Goal: Task Accomplishment & Management: Manage account settings

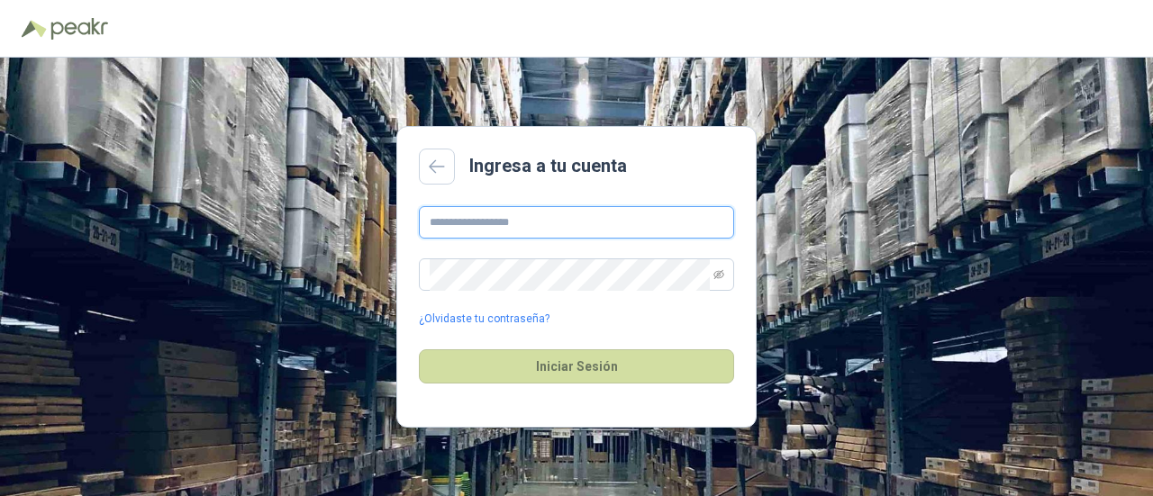
click at [481, 224] on input "text" at bounding box center [576, 222] width 315 height 32
type input "**********"
click at [419, 350] on button "Iniciar Sesión" at bounding box center [576, 367] width 315 height 34
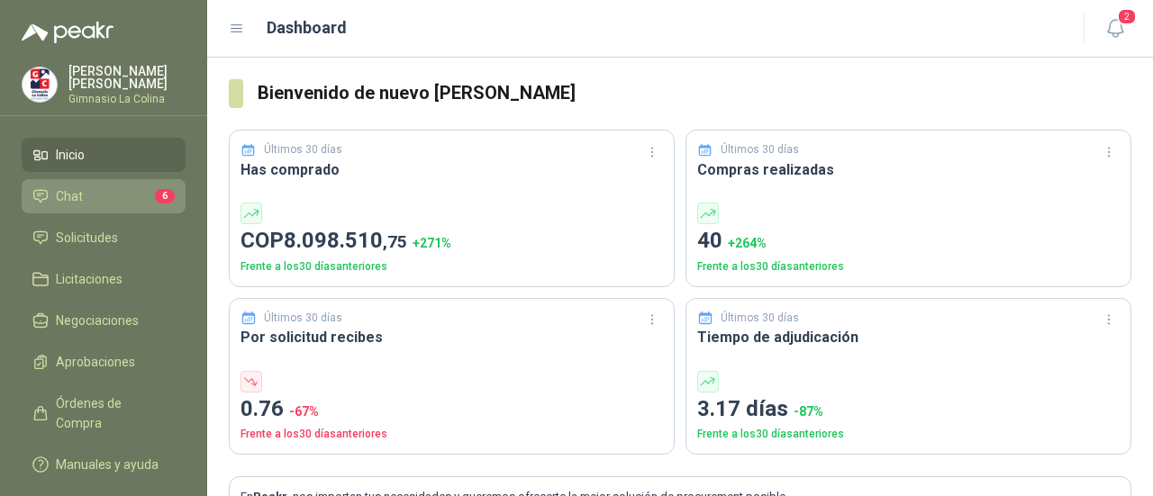
click at [82, 187] on li "Chat 6" at bounding box center [103, 197] width 142 height 20
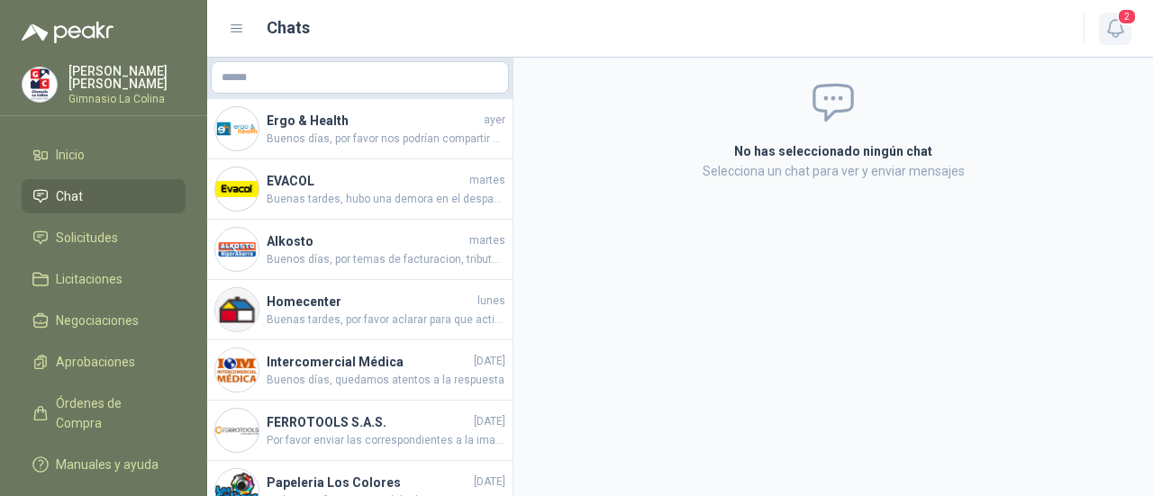
click at [1117, 33] on icon "button" at bounding box center [1114, 28] width 15 height 17
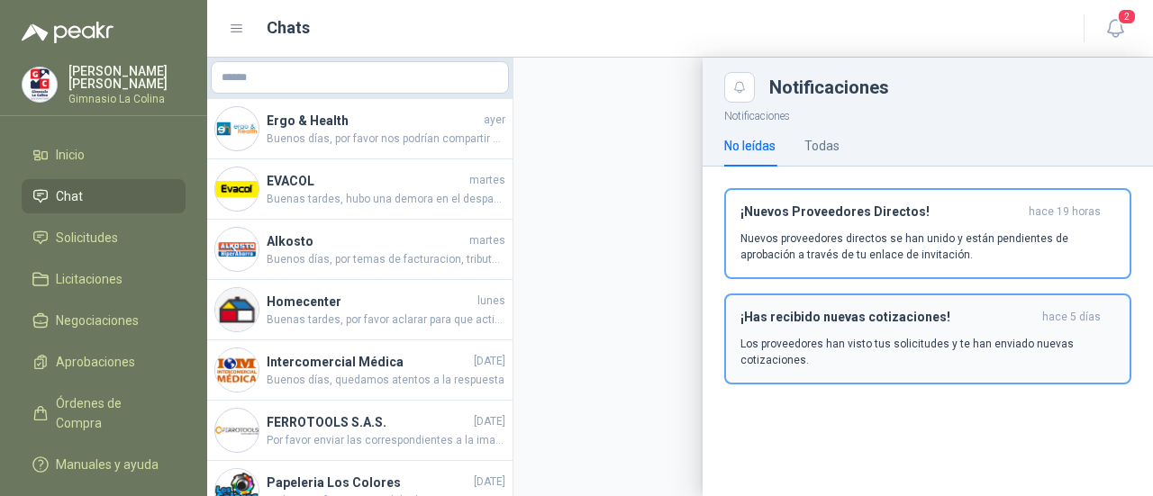
click at [888, 342] on p "Los proveedores han visto tus solicitudes y te han enviado nuevas cotizaciones." at bounding box center [928, 352] width 375 height 32
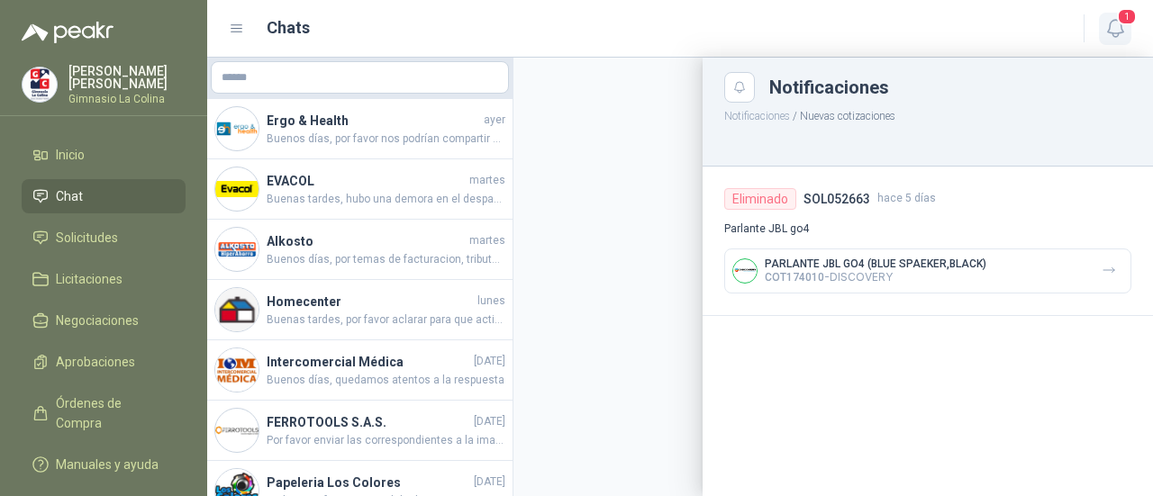
click at [1116, 36] on icon "button" at bounding box center [1114, 28] width 15 height 17
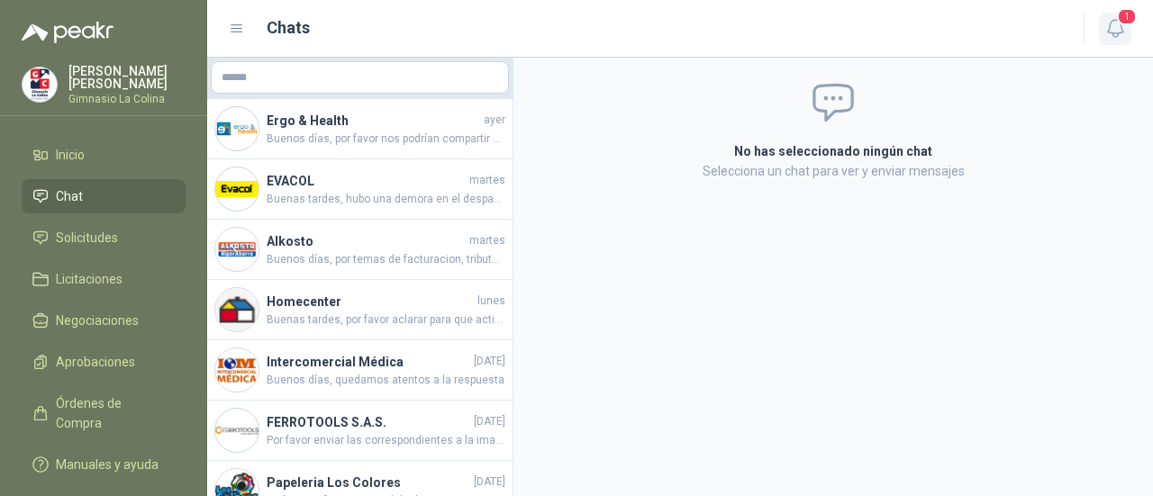
click at [1121, 28] on icon "button" at bounding box center [1114, 28] width 15 height 17
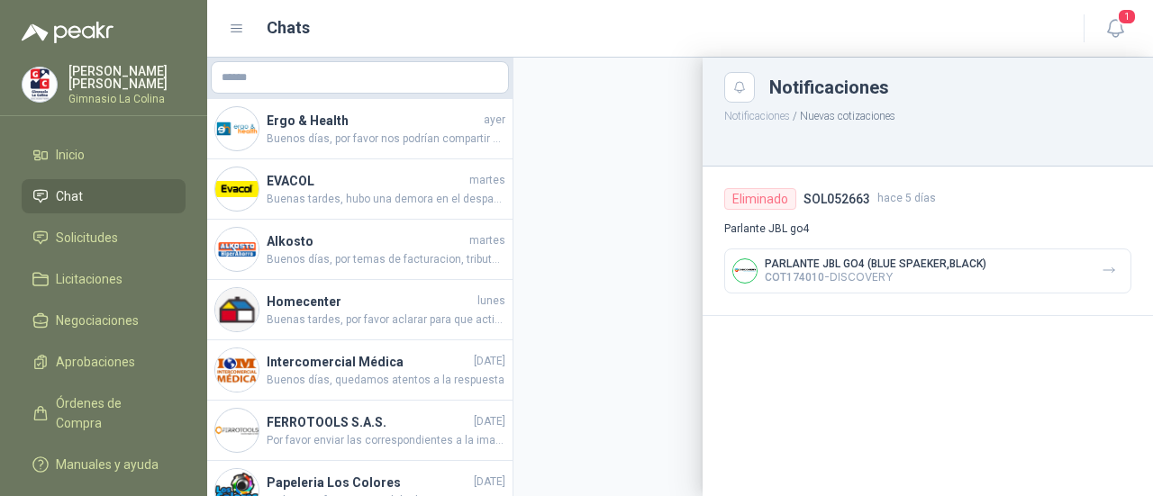
click at [753, 112] on button "Notificaciones" at bounding box center [757, 116] width 66 height 13
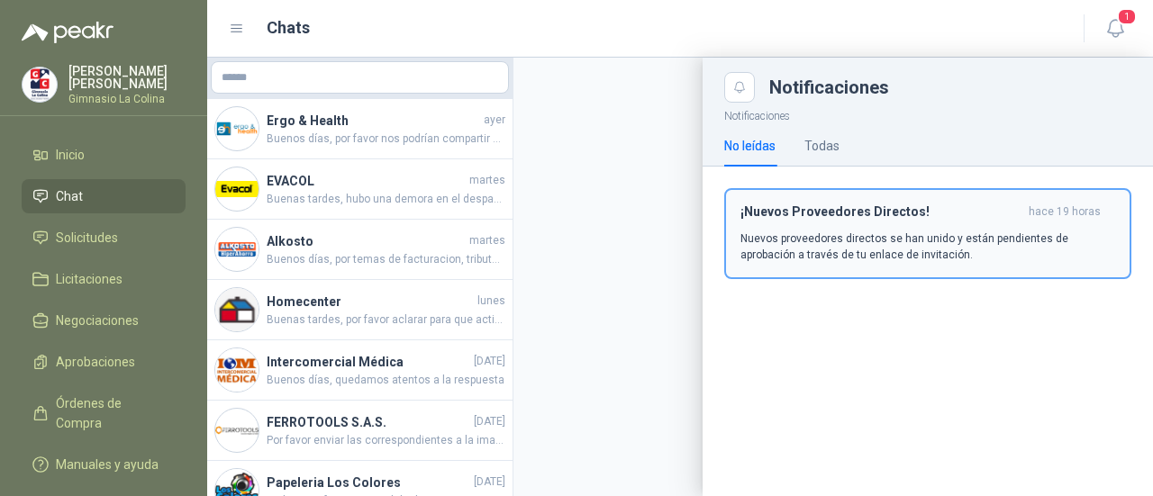
click at [829, 242] on p "Nuevos proveedores directos se han unido y están pendientes de aprobación a tra…" at bounding box center [928, 247] width 375 height 32
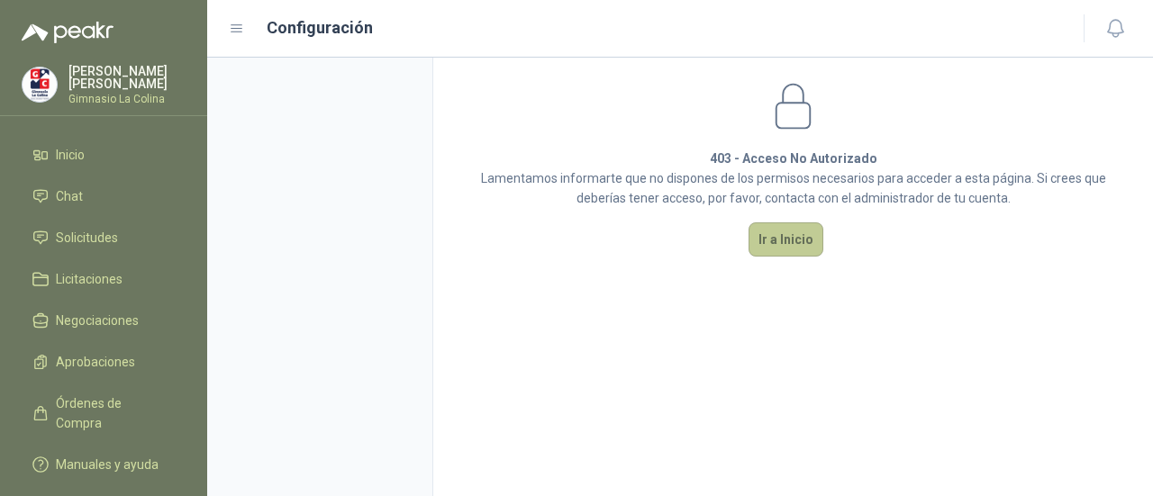
click at [797, 236] on button "Ir a Inicio" at bounding box center [786, 240] width 75 height 34
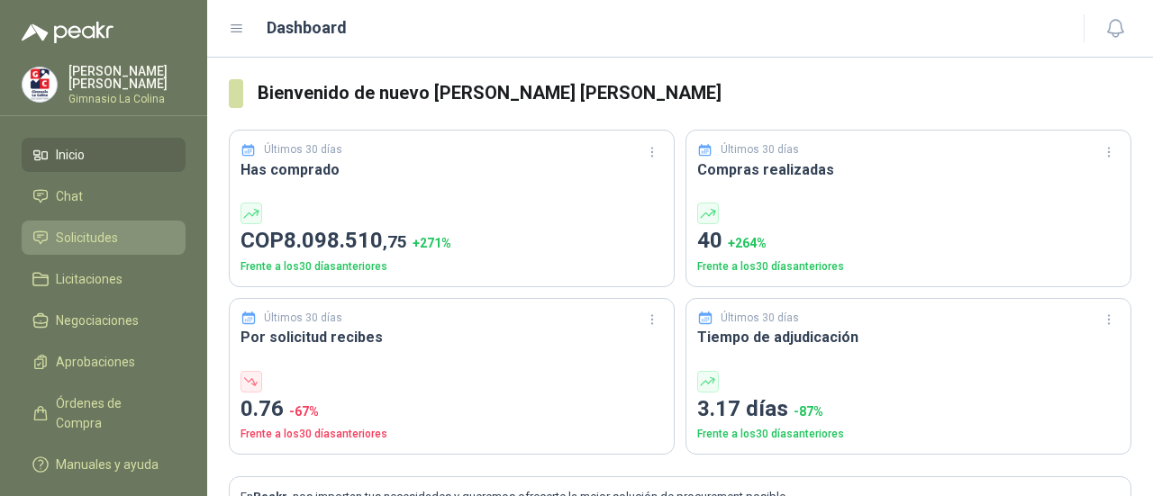
click at [72, 245] on link "Solicitudes" at bounding box center [104, 238] width 164 height 34
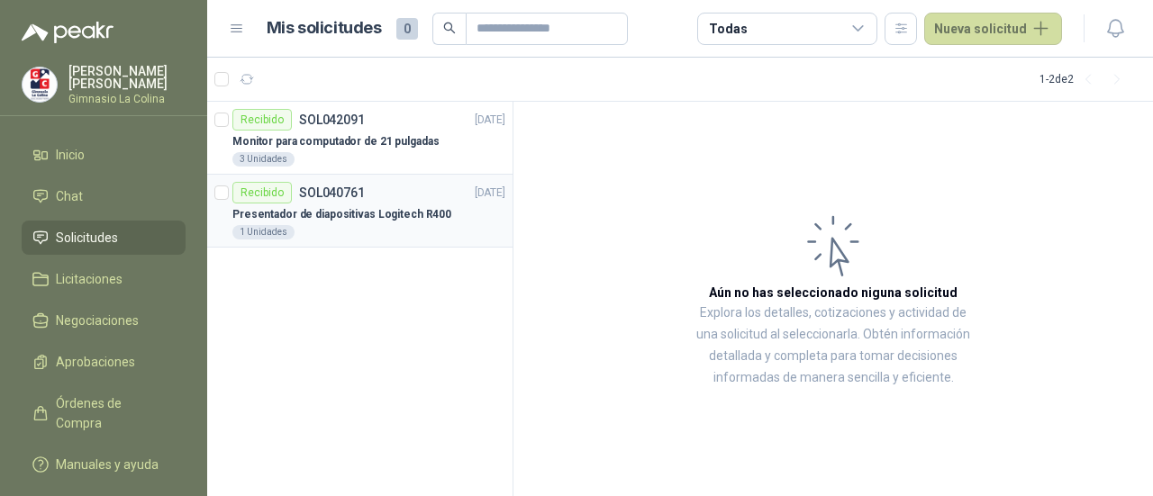
click at [387, 192] on div "Recibido SOL040761 [DATE]" at bounding box center [368, 193] width 273 height 22
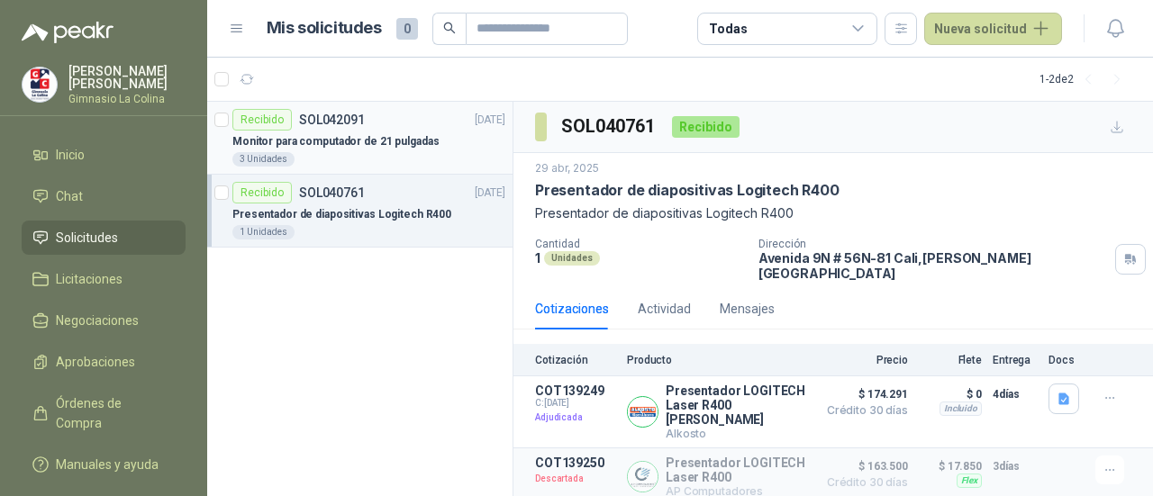
click at [360, 132] on div "Monitor para computador de 21 pulgadas" at bounding box center [368, 142] width 273 height 22
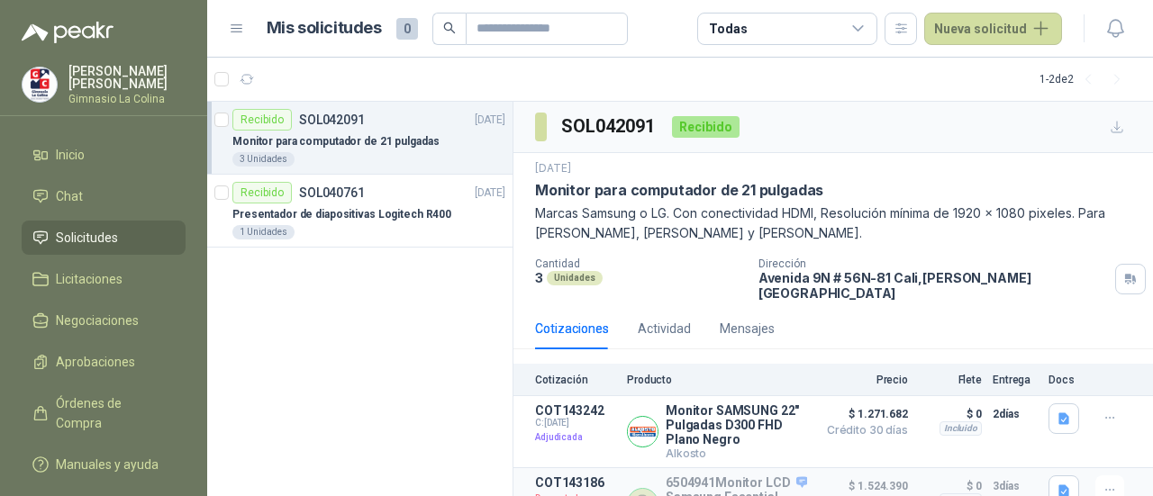
click at [87, 237] on span "Solicitudes" at bounding box center [87, 238] width 62 height 20
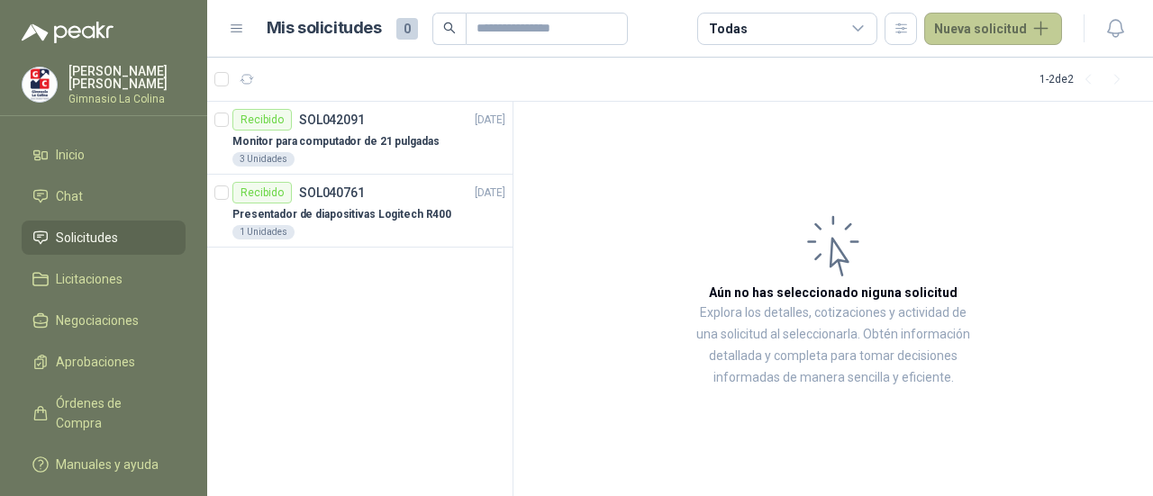
click at [995, 32] on button "Nueva solicitud" at bounding box center [994, 29] width 138 height 32
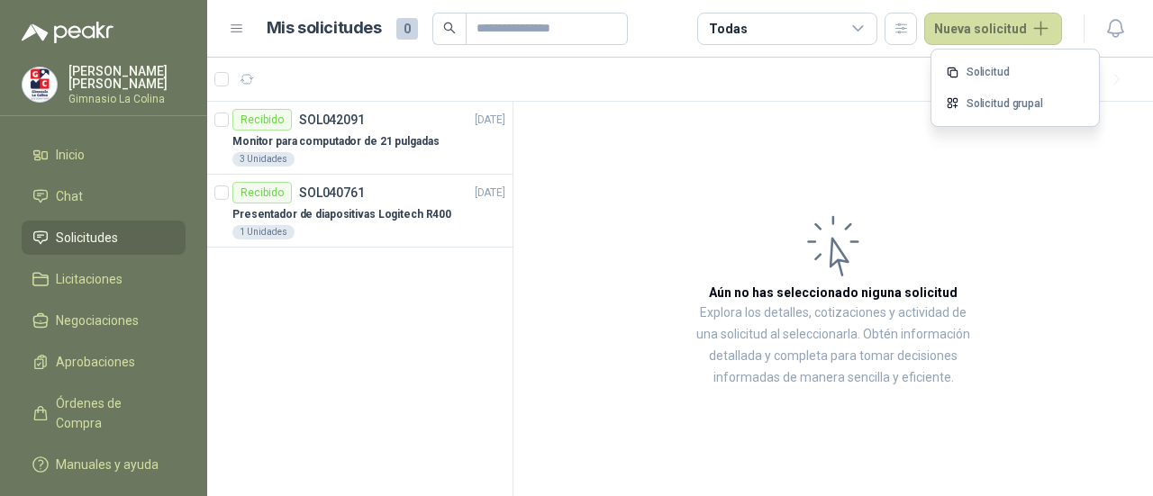
click at [491, 327] on div "Recibido SOL042091 [DATE] Monitor para computador de 21 pulgadas 3 Unidades Rec…" at bounding box center [360, 300] width 306 height 396
click at [542, 298] on article "Aún no has seleccionado niguna solicitud Explora los detalles, cotizaciones y a…" at bounding box center [834, 300] width 640 height 396
